Goal: Task Accomplishment & Management: Manage account settings

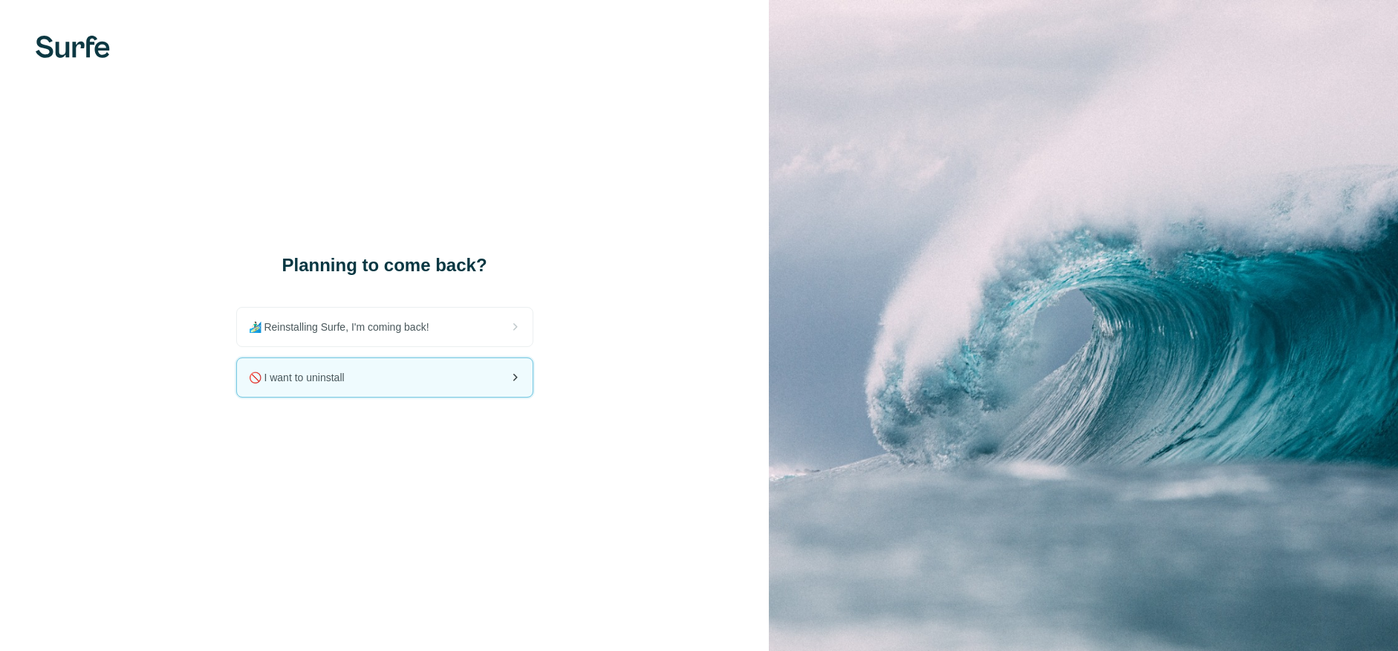
click at [396, 379] on div "🚫 I want to uninstall" at bounding box center [385, 377] width 296 height 39
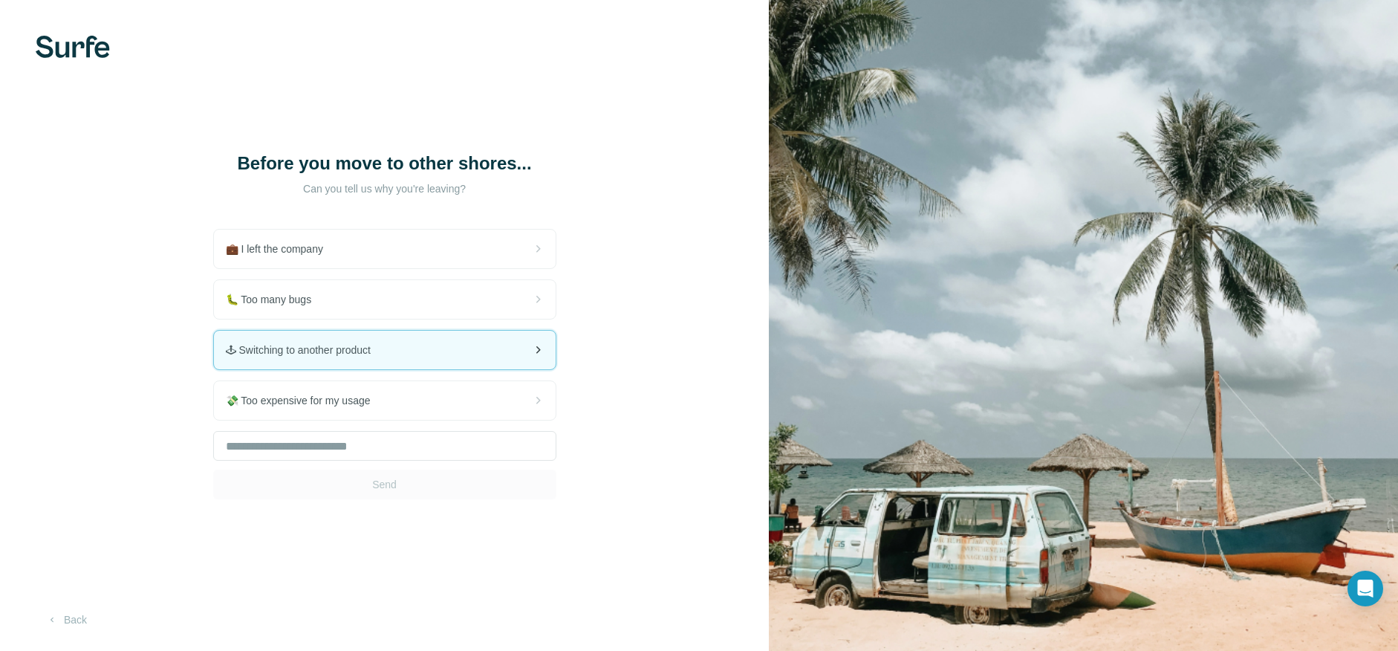
click at [366, 357] on div "🕹 Switching to another product" at bounding box center [385, 349] width 342 height 39
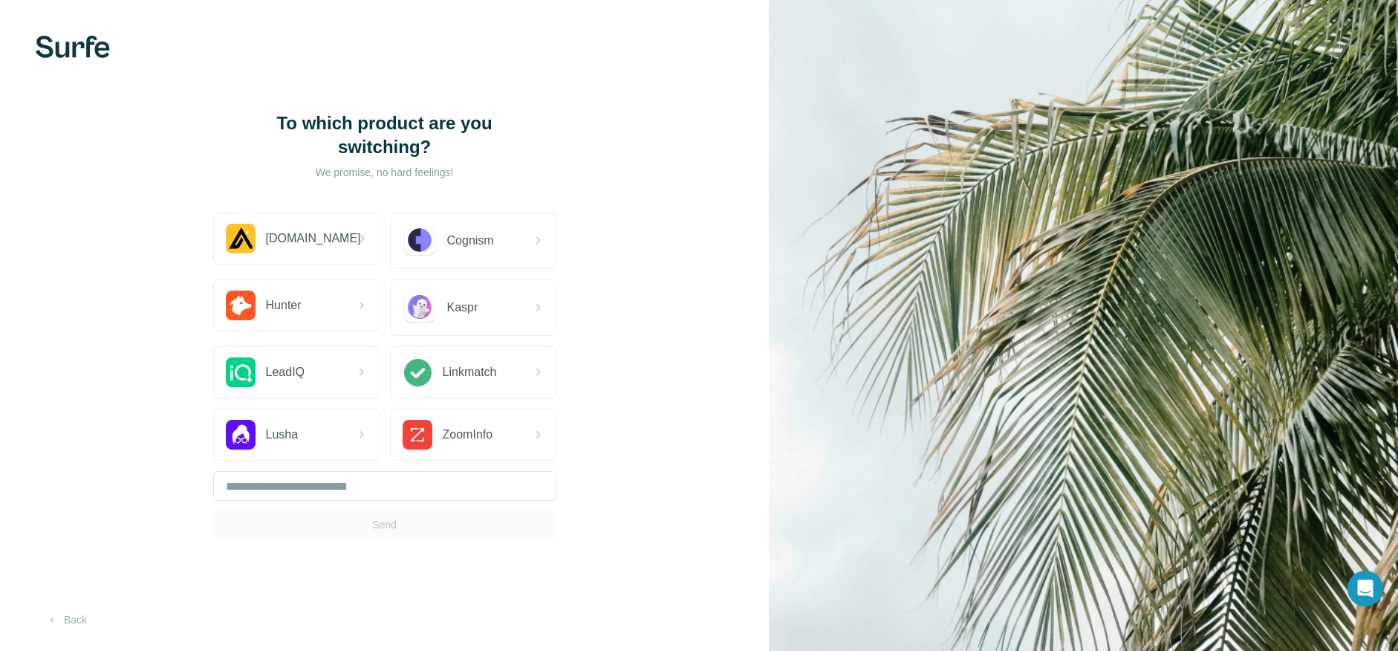
click at [383, 520] on div "Send" at bounding box center [384, 505] width 343 height 68
click at [324, 483] on input "text" at bounding box center [384, 486] width 343 height 30
type input "**"
click at [382, 524] on span "Send" at bounding box center [384, 524] width 25 height 15
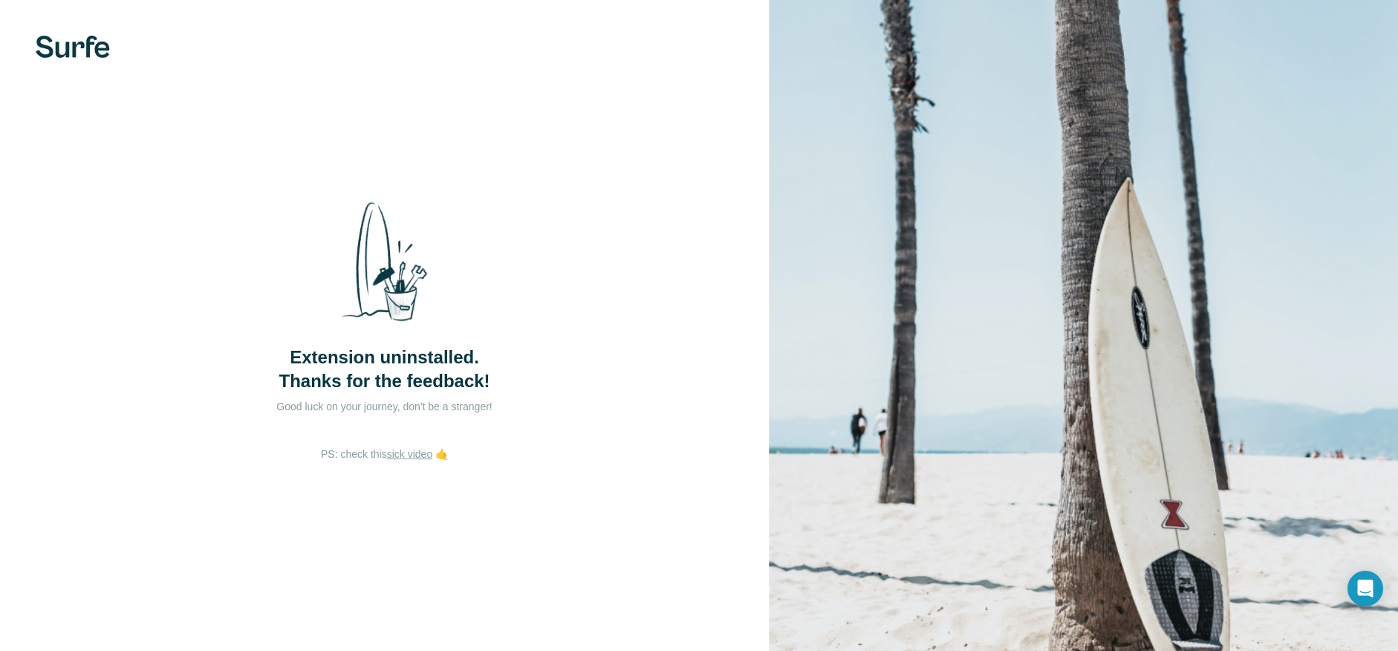
click at [610, 214] on div "Extension uninstalled. Thanks for the feedback! Good luck on your journey, don'…" at bounding box center [384, 325] width 769 height 651
